Goal: Information Seeking & Learning: Learn about a topic

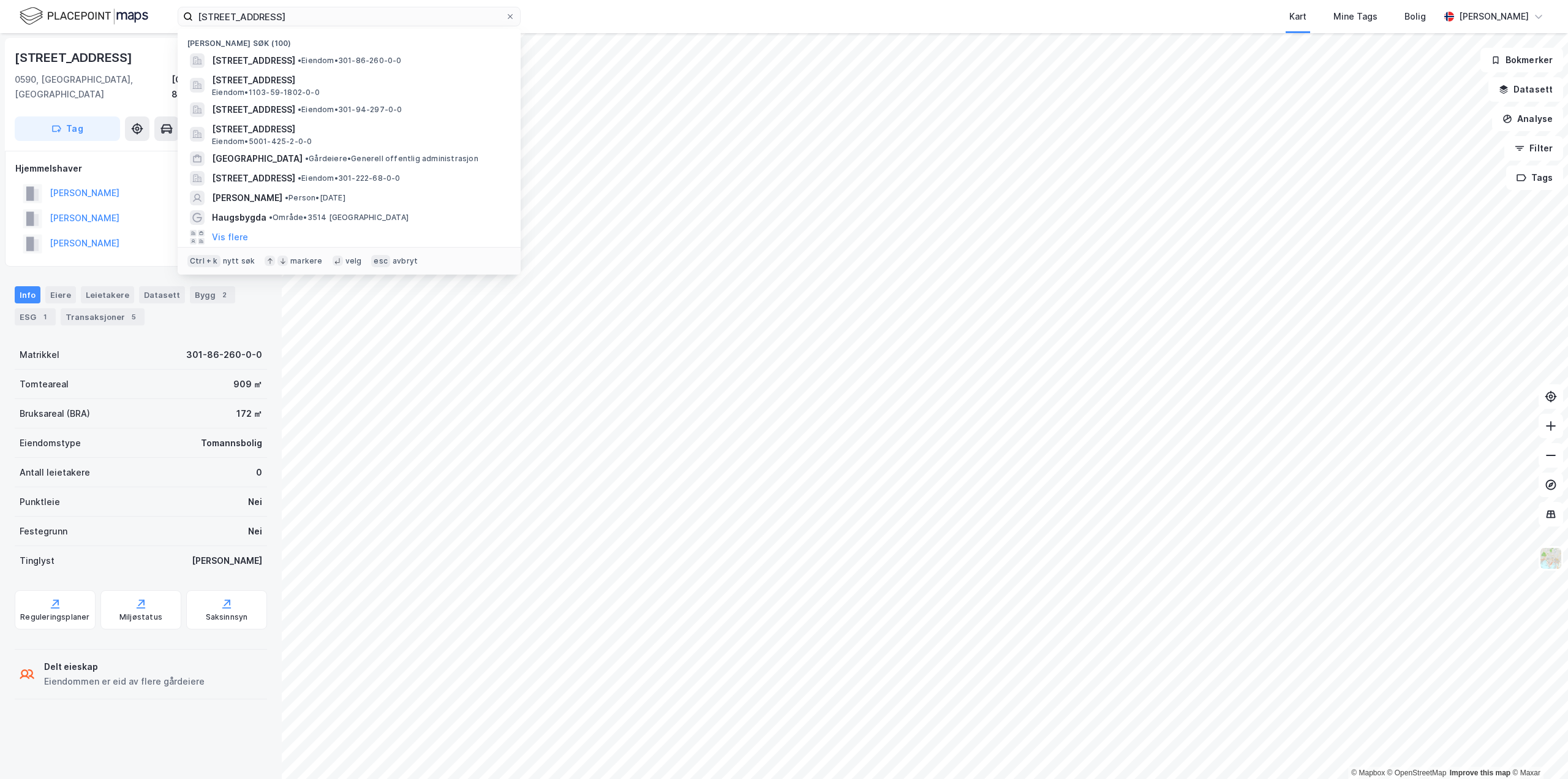
click at [5, 16] on div "[STREET_ADDRESS] Nylige søk (100) [STREET_ADDRESS] • Eiendom • 301-86-260-0-0 […" at bounding box center [784, 16] width 1568 height 33
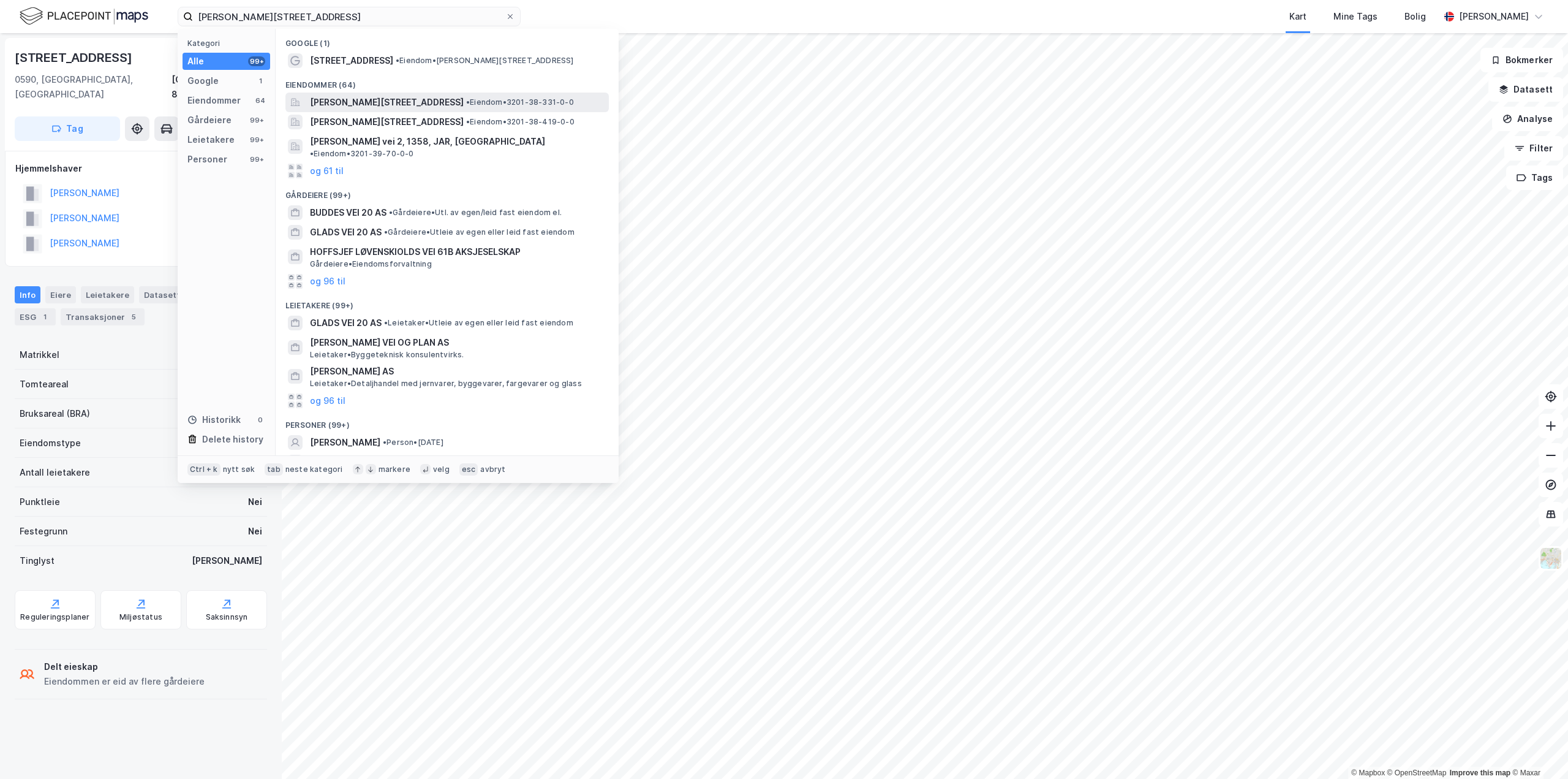
type input "[PERSON_NAME][STREET_ADDRESS]"
click at [421, 98] on span "[PERSON_NAME][STREET_ADDRESS]" at bounding box center [387, 102] width 154 height 15
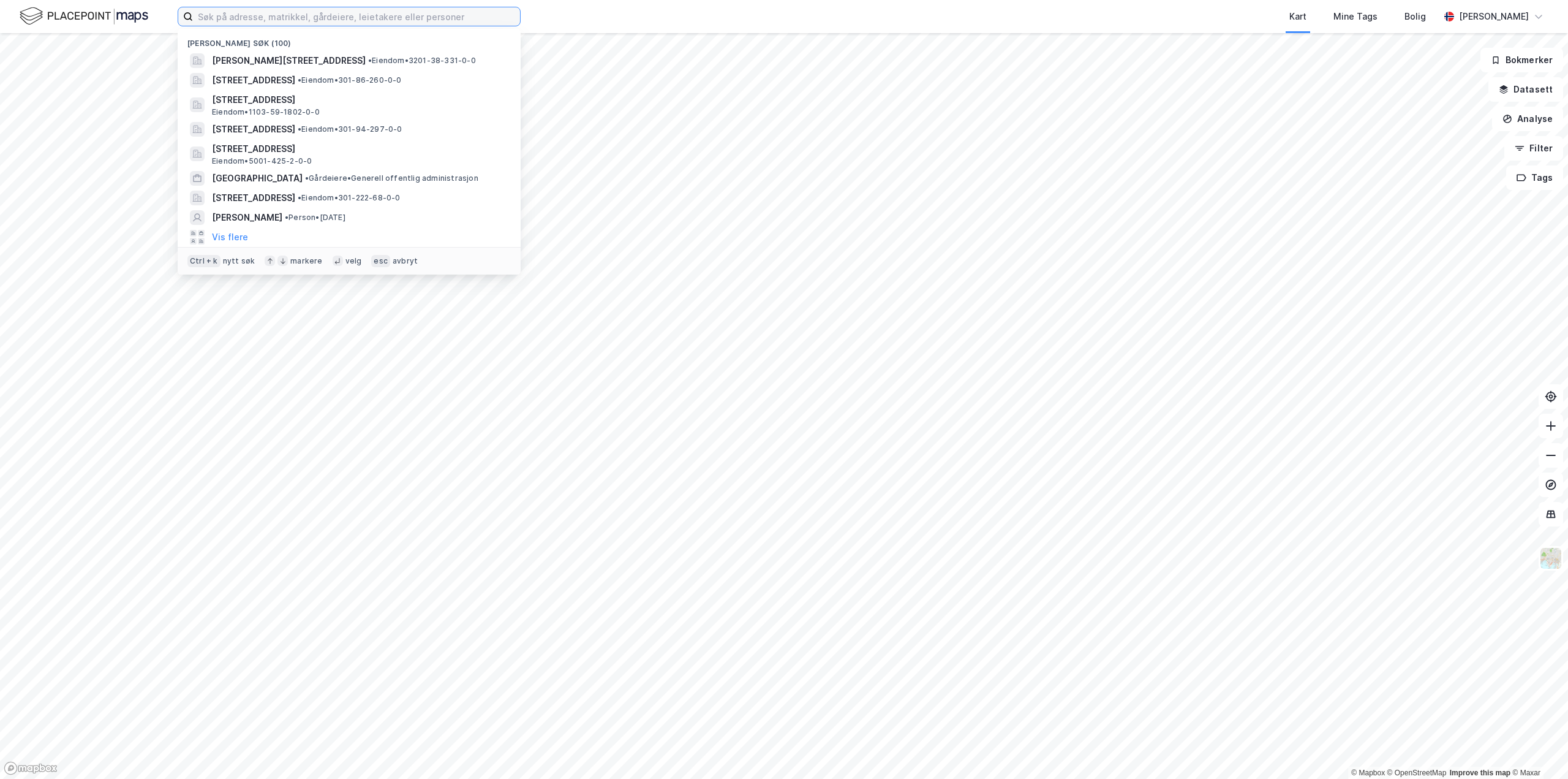
click at [339, 19] on input at bounding box center [356, 17] width 327 height 18
paste input "[PERSON_NAME][STREET_ADDRESS]"
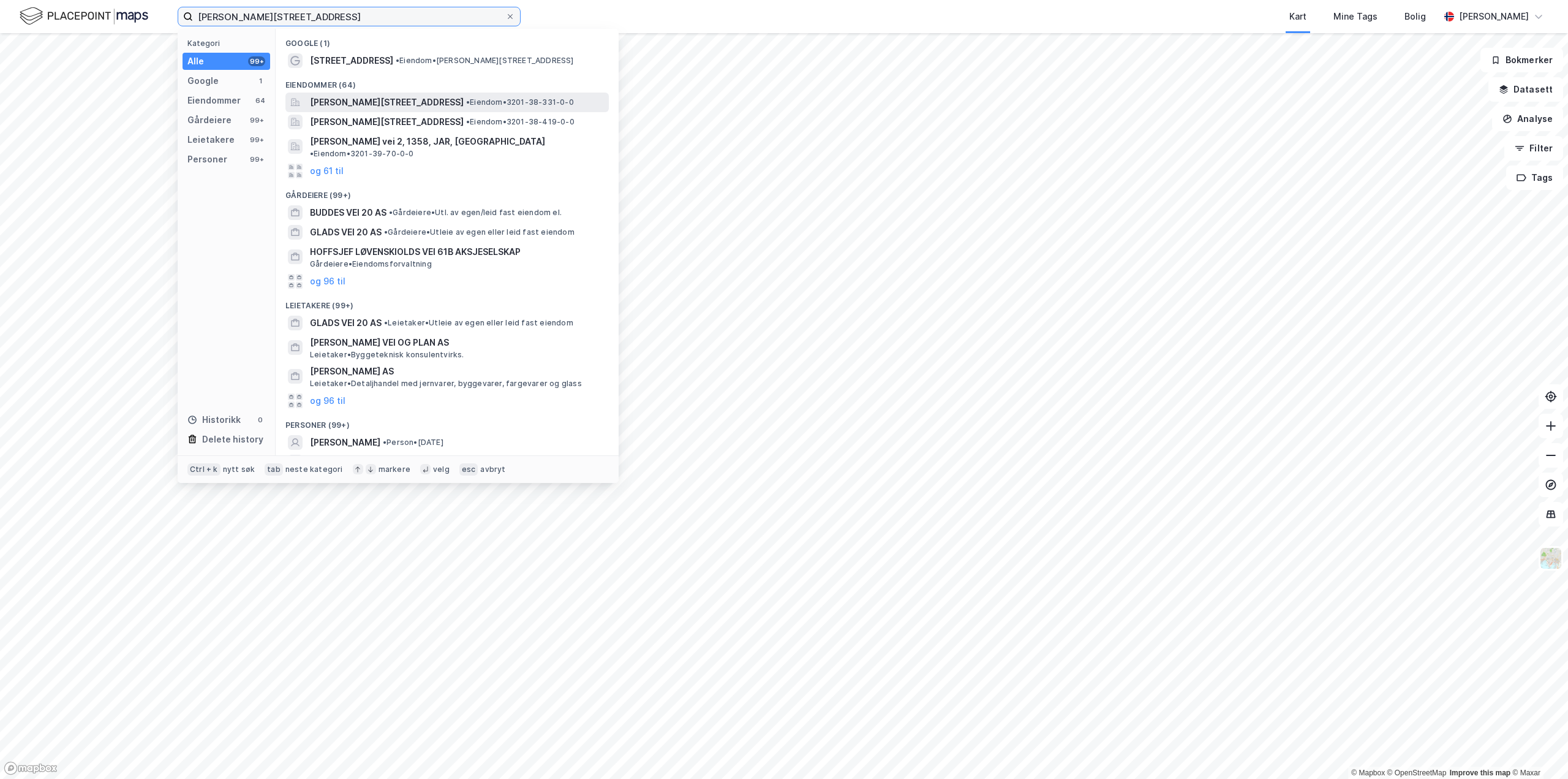
type input "[PERSON_NAME][STREET_ADDRESS]"
click at [372, 104] on span "[PERSON_NAME][STREET_ADDRESS]" at bounding box center [387, 102] width 154 height 15
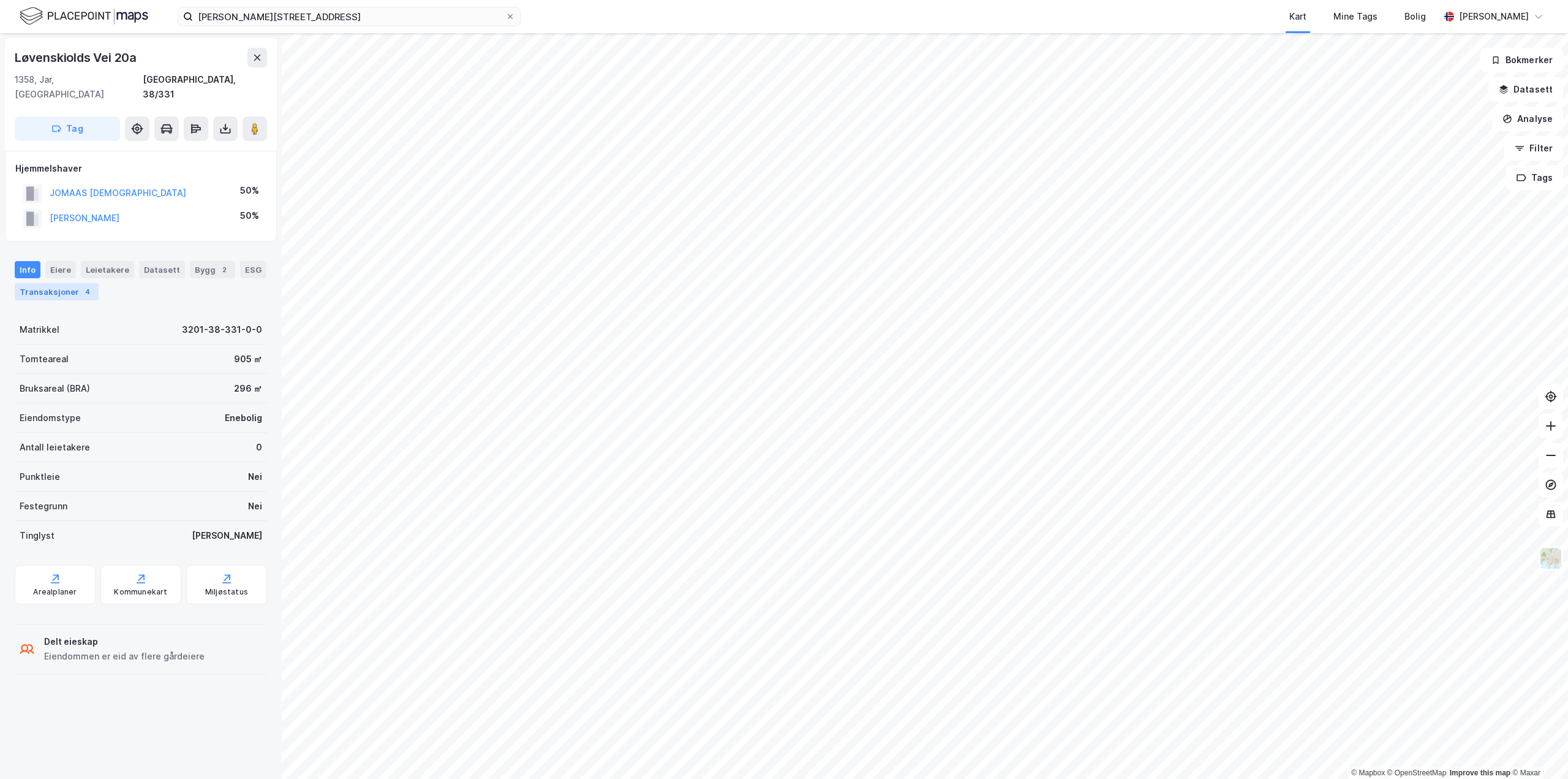
click at [50, 283] on div "Transaksjoner 4" at bounding box center [56, 291] width 84 height 17
